Goal: Task Accomplishment & Management: Use online tool/utility

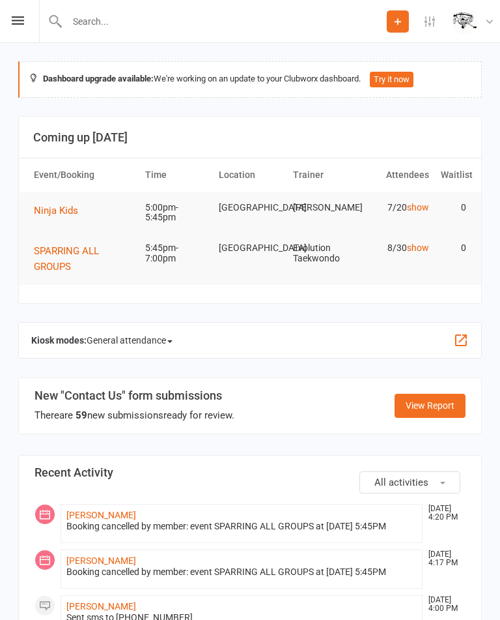
click at [121, 334] on span "General attendance" at bounding box center [130, 340] width 86 height 21
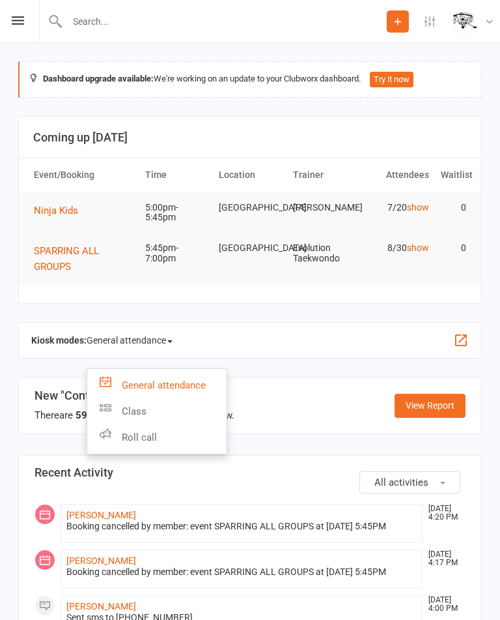
click at [124, 405] on link "Class" at bounding box center [156, 411] width 139 height 26
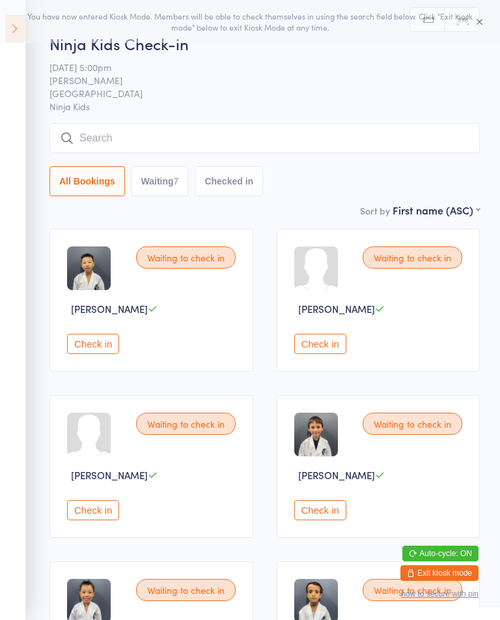
click at [166, 185] on button "Waiting 7" at bounding box center [160, 181] width 57 height 30
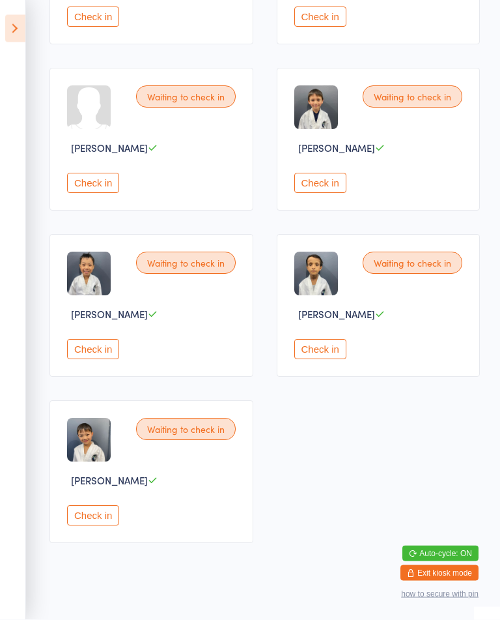
click at [115, 526] on button "Check in" at bounding box center [93, 516] width 52 height 20
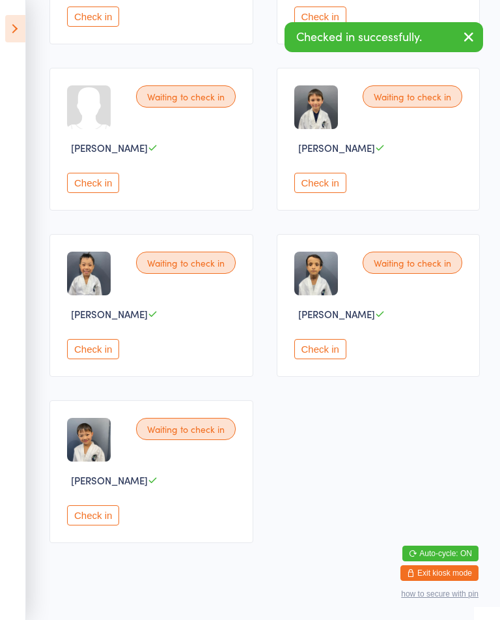
scroll to position [175, 0]
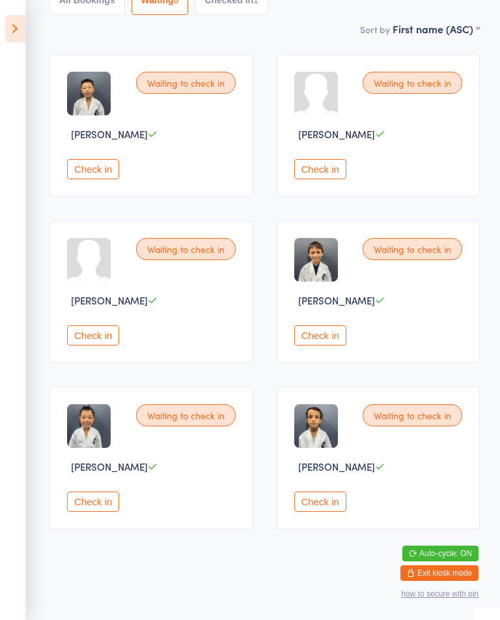
click at [90, 345] on button "Check in" at bounding box center [93, 335] width 52 height 20
click at [76, 345] on button "Check in" at bounding box center [93, 335] width 52 height 20
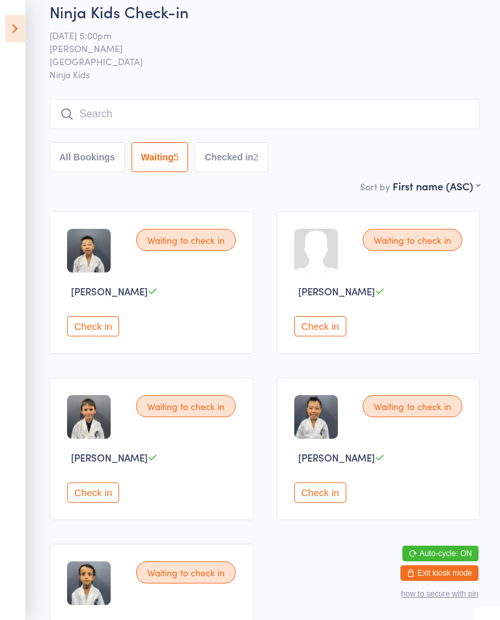
scroll to position [1, 0]
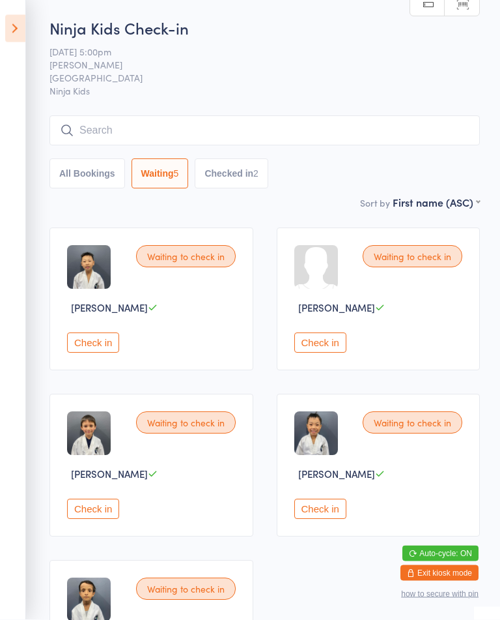
click at [313, 350] on button "Check in" at bounding box center [321, 343] width 52 height 20
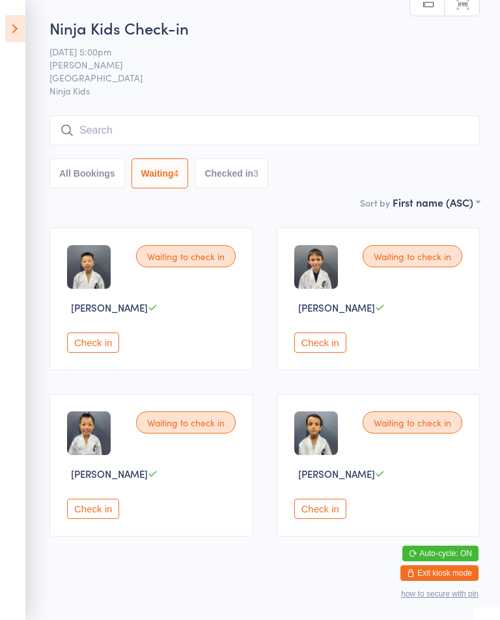
click at [324, 519] on button "Check in" at bounding box center [321, 508] width 52 height 20
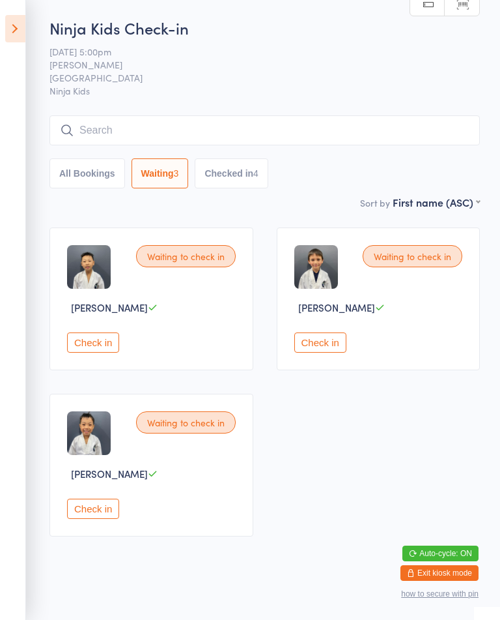
click at [76, 536] on div "Waiting to check in Marcus Soem Check in" at bounding box center [152, 465] width 204 height 143
click at [84, 519] on button "Check in" at bounding box center [93, 508] width 52 height 20
click at [98, 519] on button "Check in" at bounding box center [93, 508] width 52 height 20
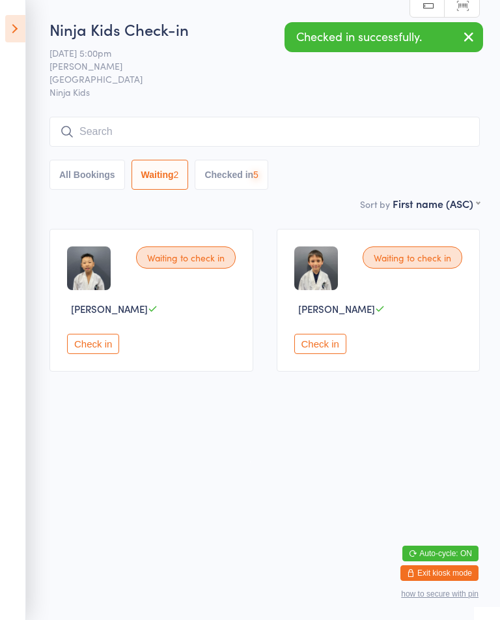
scroll to position [0, 0]
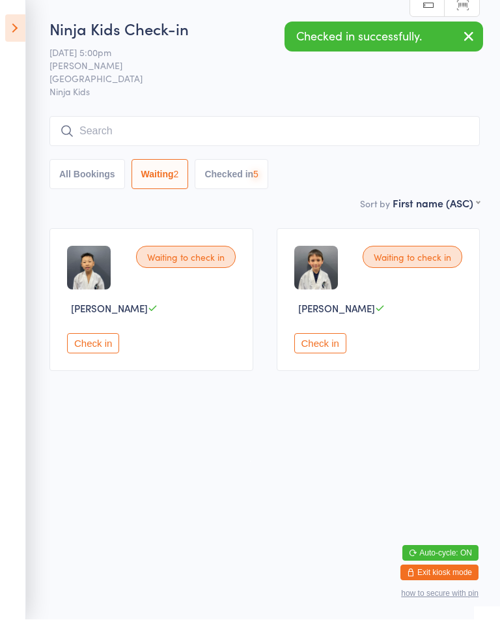
click at [88, 517] on html "You have now entered Kiosk Mode. Members will be able to check themselves in us…" at bounding box center [250, 310] width 500 height 620
click at [117, 349] on button "Check in" at bounding box center [93, 344] width 52 height 20
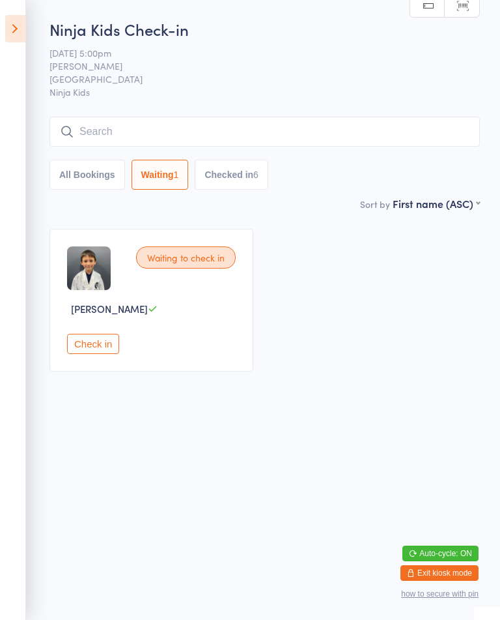
click at [102, 354] on button "Check in" at bounding box center [93, 344] width 52 height 20
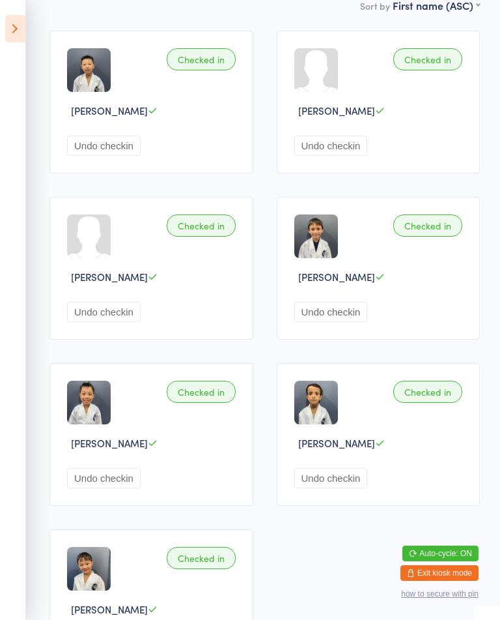
scroll to position [233, 0]
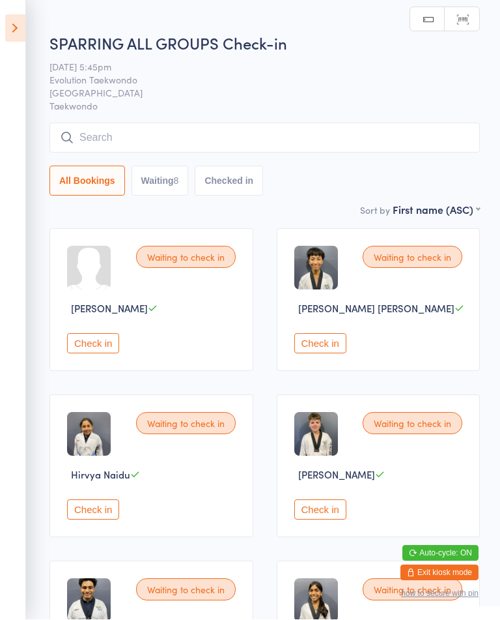
scroll to position [1, 0]
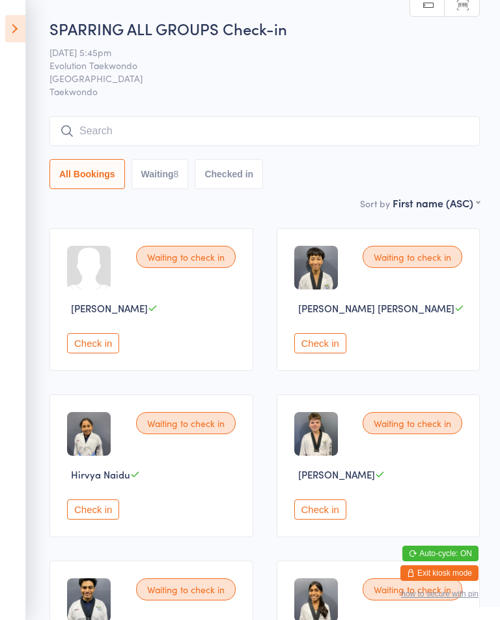
click at [100, 344] on button "Check in" at bounding box center [93, 343] width 52 height 20
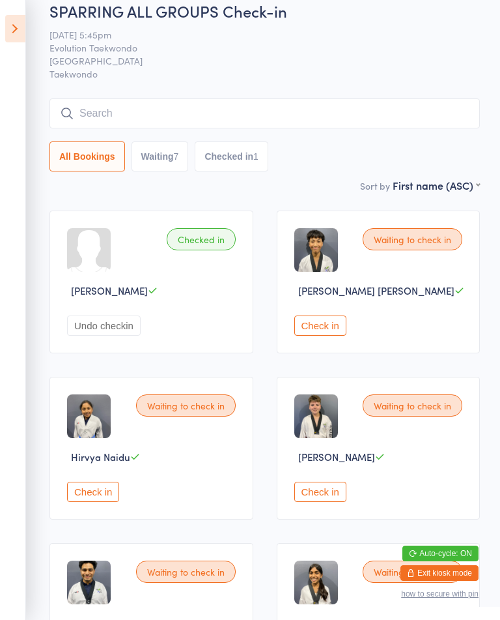
click at [106, 499] on button "Check in" at bounding box center [93, 492] width 52 height 20
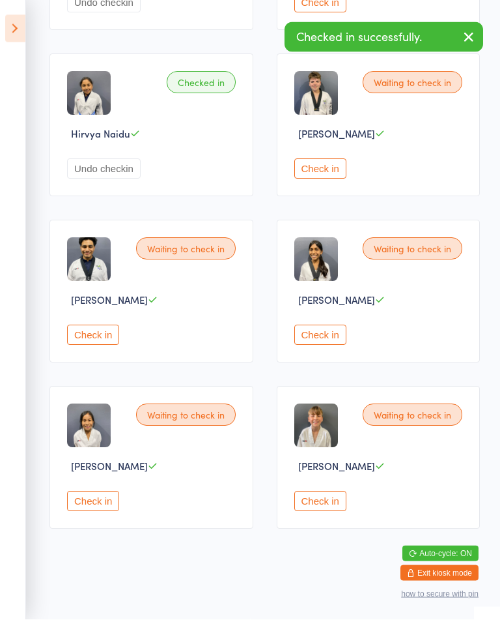
scroll to position [347, 0]
click at [89, 512] on button "Check in" at bounding box center [93, 501] width 52 height 20
click at [110, 512] on button "Check in" at bounding box center [93, 501] width 52 height 20
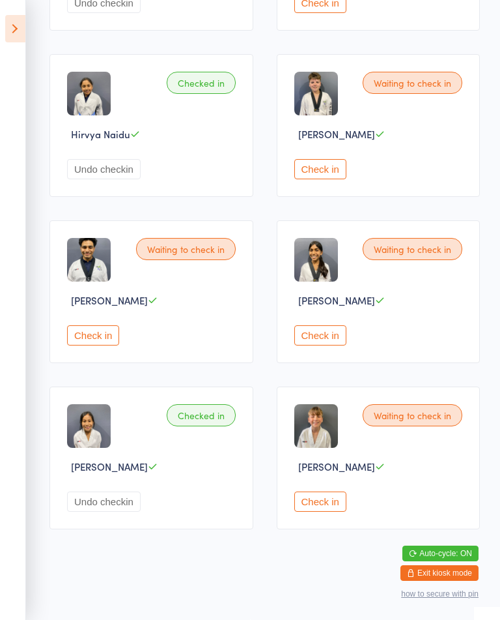
click at [331, 512] on button "Check in" at bounding box center [321, 501] width 52 height 20
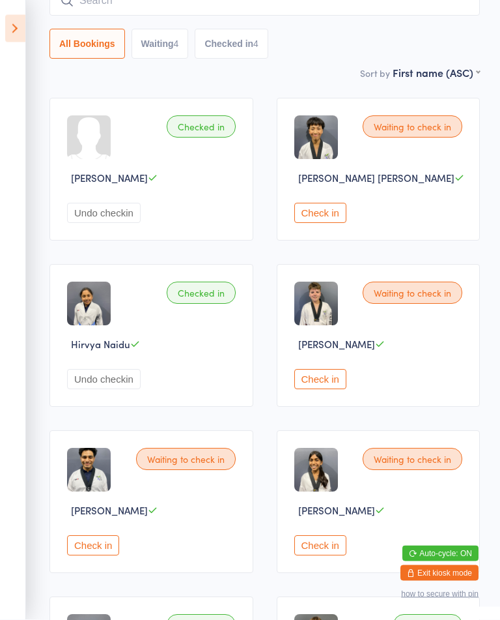
click at [328, 390] on button "Check in" at bounding box center [321, 379] width 52 height 20
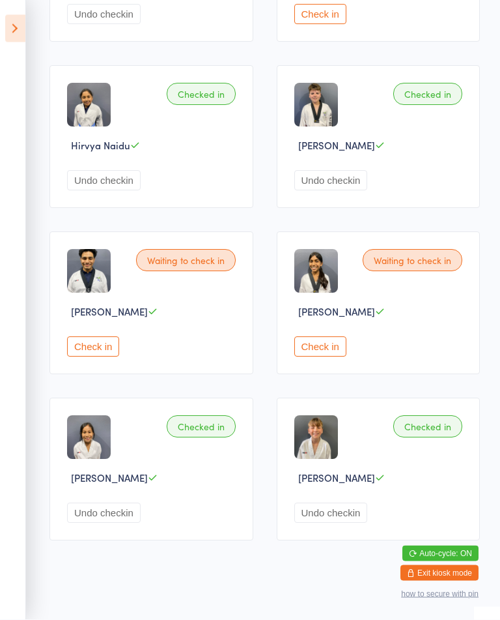
scroll to position [330, 0]
click at [107, 356] on button "Check in" at bounding box center [93, 346] width 52 height 20
click at [328, 356] on button "Check in" at bounding box center [321, 346] width 52 height 20
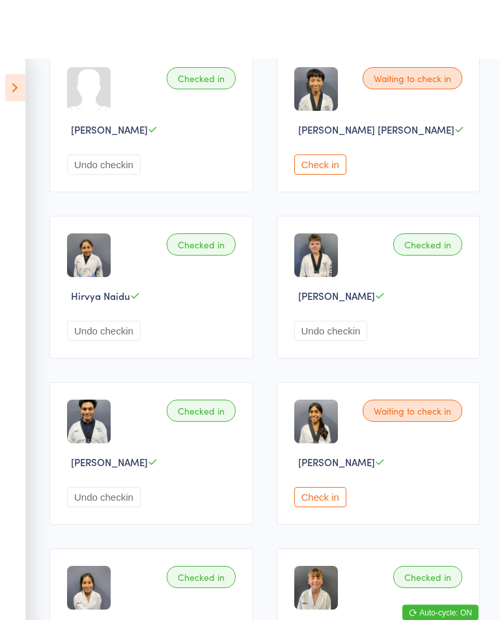
scroll to position [0, 0]
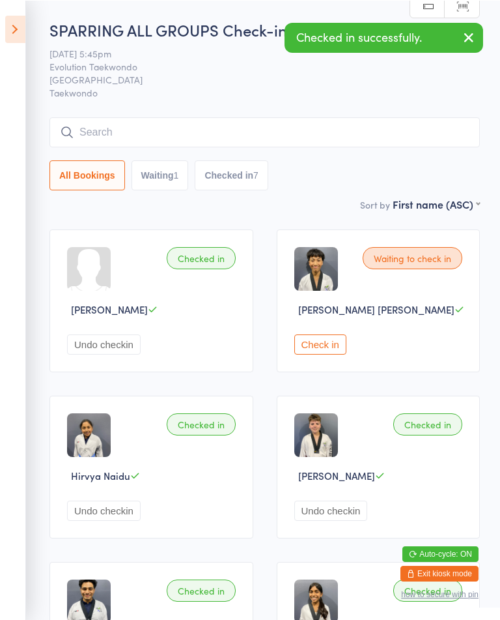
click at [331, 354] on button "Check in" at bounding box center [321, 344] width 52 height 20
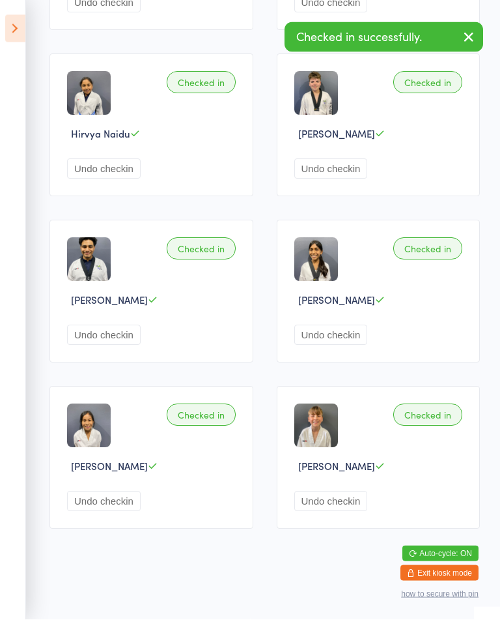
scroll to position [347, 0]
